Goal: Find contact information: Find contact information

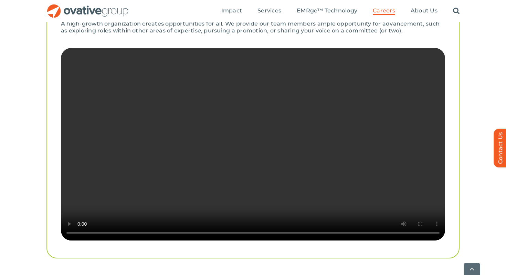
scroll to position [1326, 0]
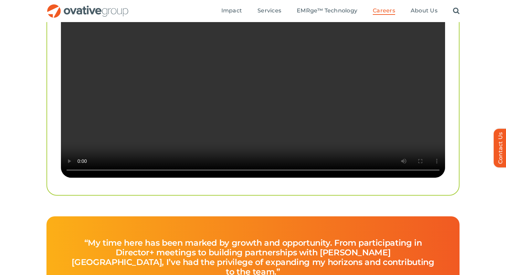
click at [341, 107] on video "Sorry, your browser doesn't support embedded videos." at bounding box center [253, 81] width 384 height 192
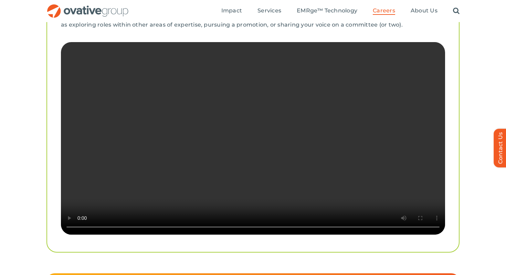
scroll to position [1261, 0]
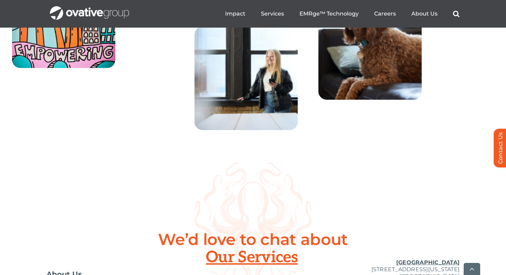
scroll to position [2581, 0]
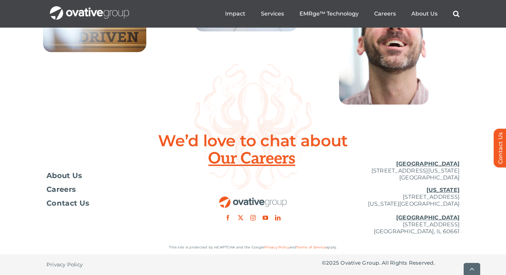
click at [403, 224] on p "[US_STATE][GEOGRAPHIC_DATA][STREET_ADDRESS][US_STATE] [GEOGRAPHIC_DATA] [STREET…" at bounding box center [391, 210] width 138 height 48
click at [403, 224] on p "New York 254 Canal Street, Suite 5000 New York, NY 10013 Chicago 224 North Desp…" at bounding box center [391, 210] width 138 height 48
click at [452, 218] on u "[GEOGRAPHIC_DATA]" at bounding box center [428, 217] width 63 height 7
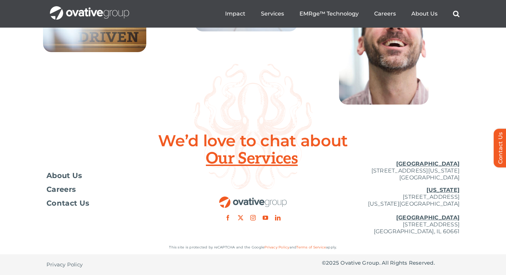
click at [398, 212] on p "New York 254 Canal Street, Suite 5000 New York, NY 10013 Chicago 224 North Desp…" at bounding box center [391, 210] width 138 height 48
drag, startPoint x: 370, startPoint y: 222, endPoint x: 431, endPoint y: 224, distance: 61.7
click at [431, 224] on p "New York 254 Canal Street, Suite 5000 New York, NY 10013 Chicago 224 North Desp…" at bounding box center [391, 210] width 138 height 48
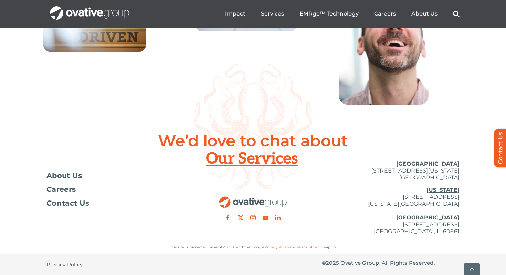
drag, startPoint x: 430, startPoint y: 225, endPoint x: 350, endPoint y: 225, distance: 80.3
click at [350, 225] on p "New York 254 Canal Street, Suite 5000 New York, NY 10013 Chicago 224 North Desp…" at bounding box center [391, 210] width 138 height 48
copy p "224 North Desplaines Street"
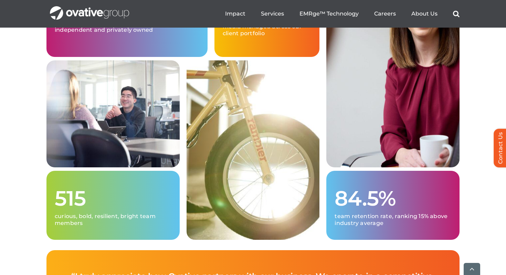
scroll to position [1903, 0]
